Goal: Navigation & Orientation: Find specific page/section

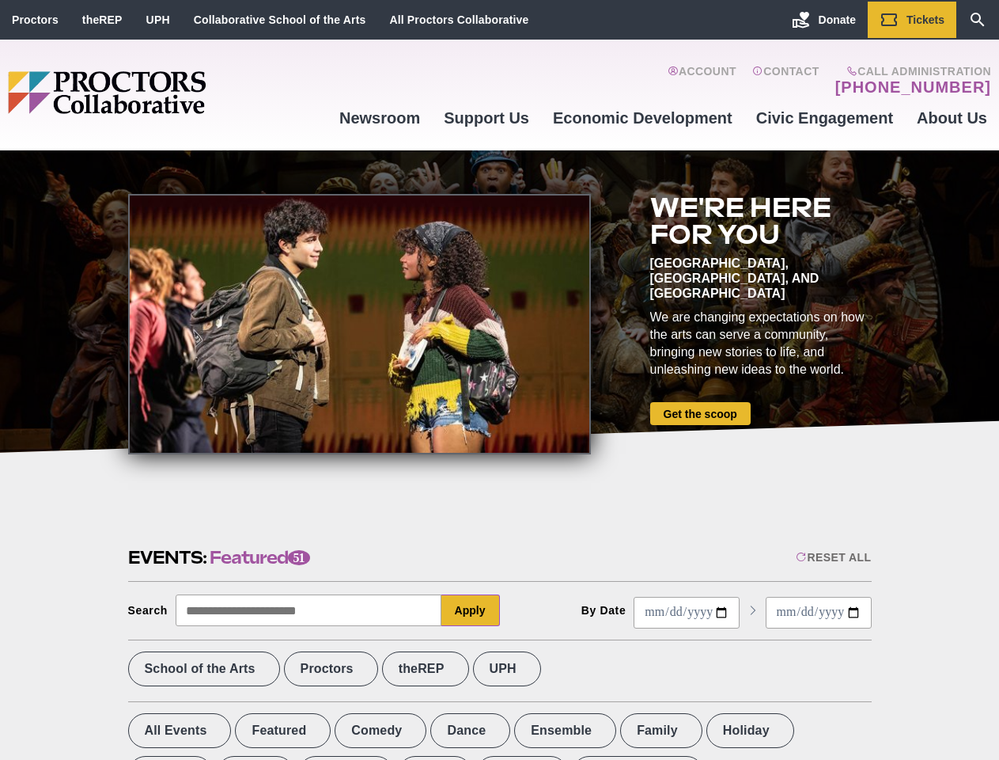
click at [499, 380] on div at bounding box center [359, 324] width 463 height 260
click at [832, 557] on div "Reset All" at bounding box center [833, 557] width 75 height 13
click at [471, 610] on button "Apply" at bounding box center [470, 610] width 59 height 32
